Goal: Navigation & Orientation: Find specific page/section

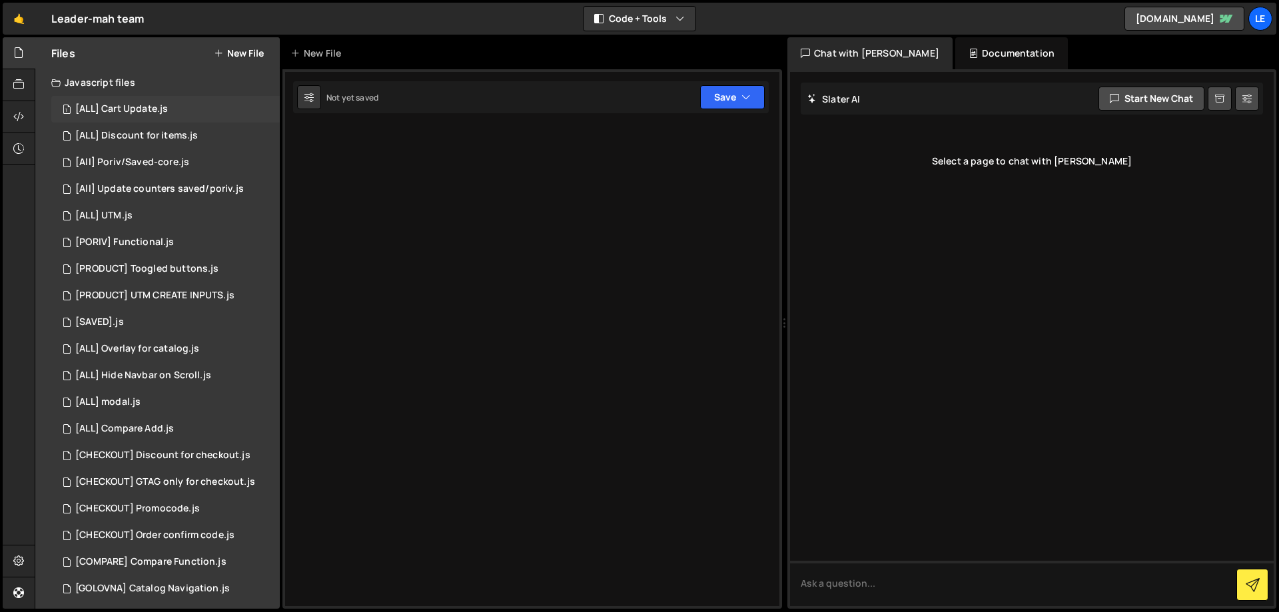
click at [153, 114] on div "[ALL] Cart Update.js" at bounding box center [121, 109] width 93 height 12
click at [160, 312] on div "1 [SAVED].js 0" at bounding box center [165, 322] width 228 height 27
click at [143, 320] on div "1 [SAVED].js 0" at bounding box center [165, 322] width 228 height 27
click at [176, 348] on div "[ALL] Overlay for catalog.js" at bounding box center [137, 349] width 124 height 12
click at [155, 318] on div "1 [SAVED].js 0" at bounding box center [165, 322] width 228 height 27
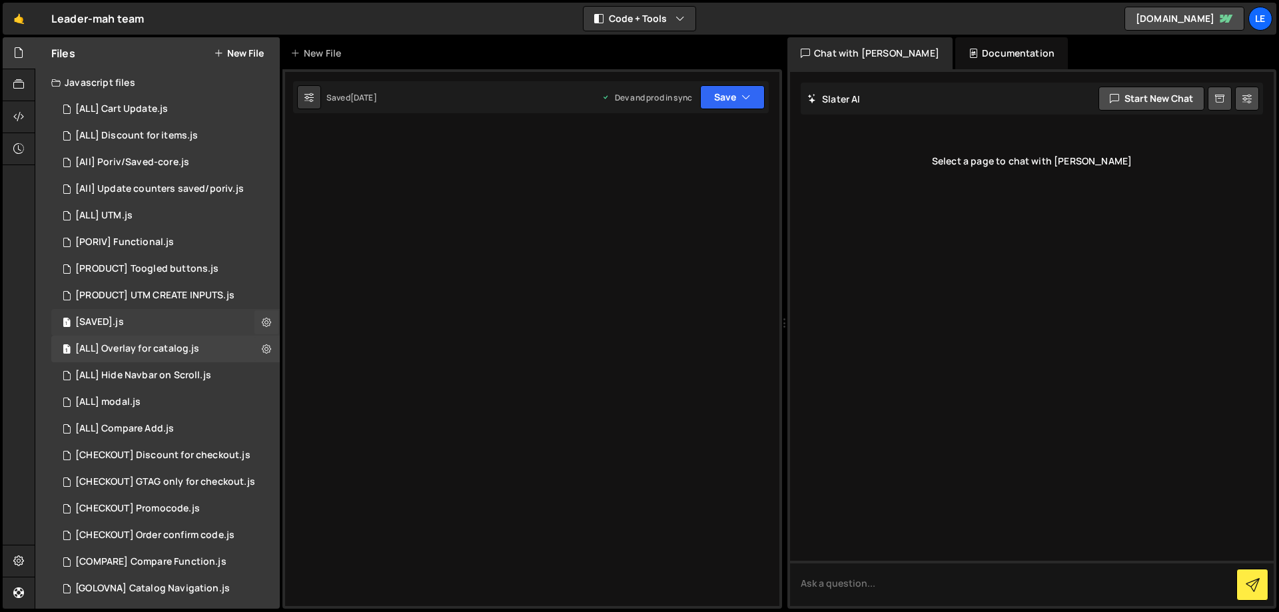
click at [179, 328] on div "1 [SAVED].js 0" at bounding box center [165, 322] width 228 height 27
